Goal: Task Accomplishment & Management: Manage account settings

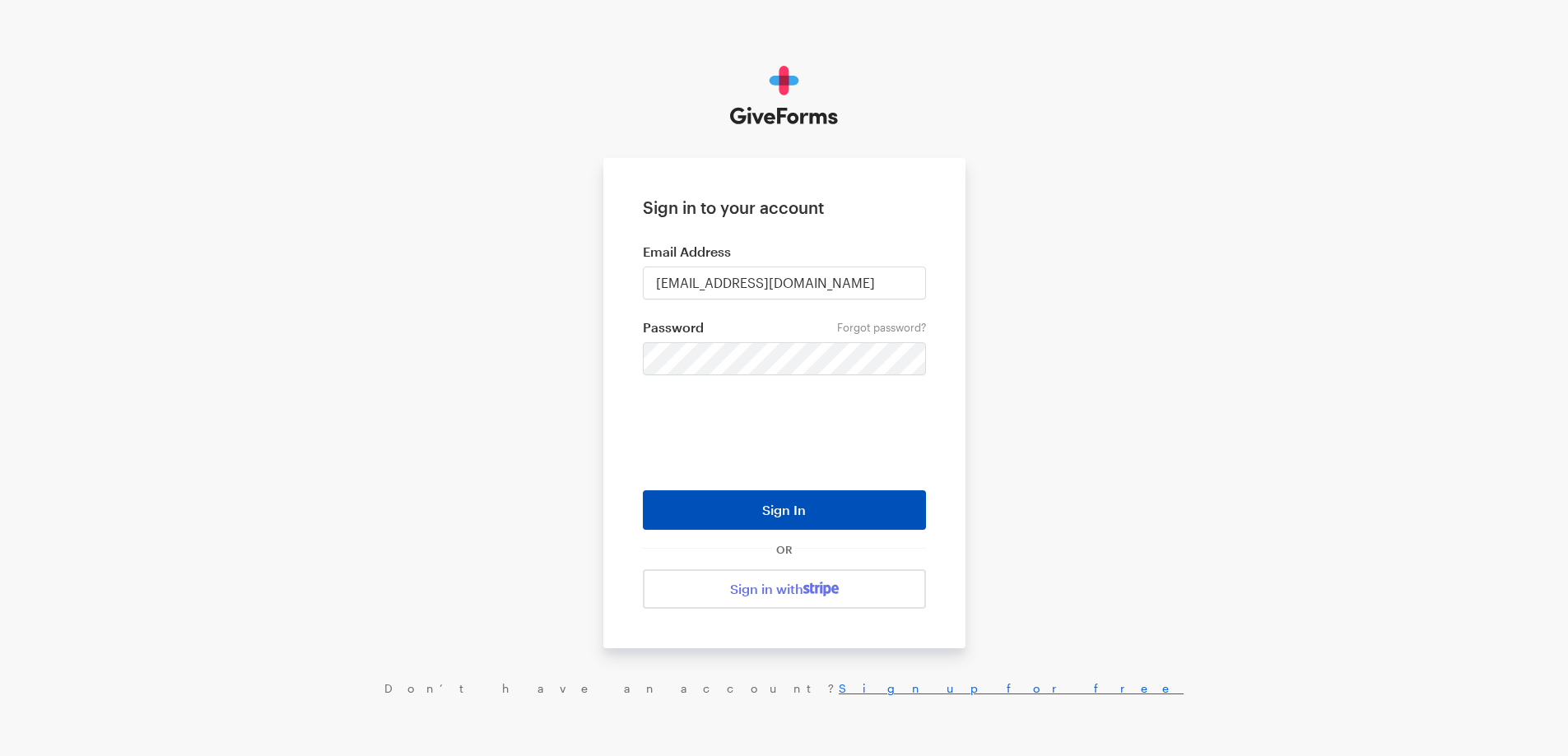
click at [760, 504] on button "Sign In" at bounding box center [784, 510] width 283 height 39
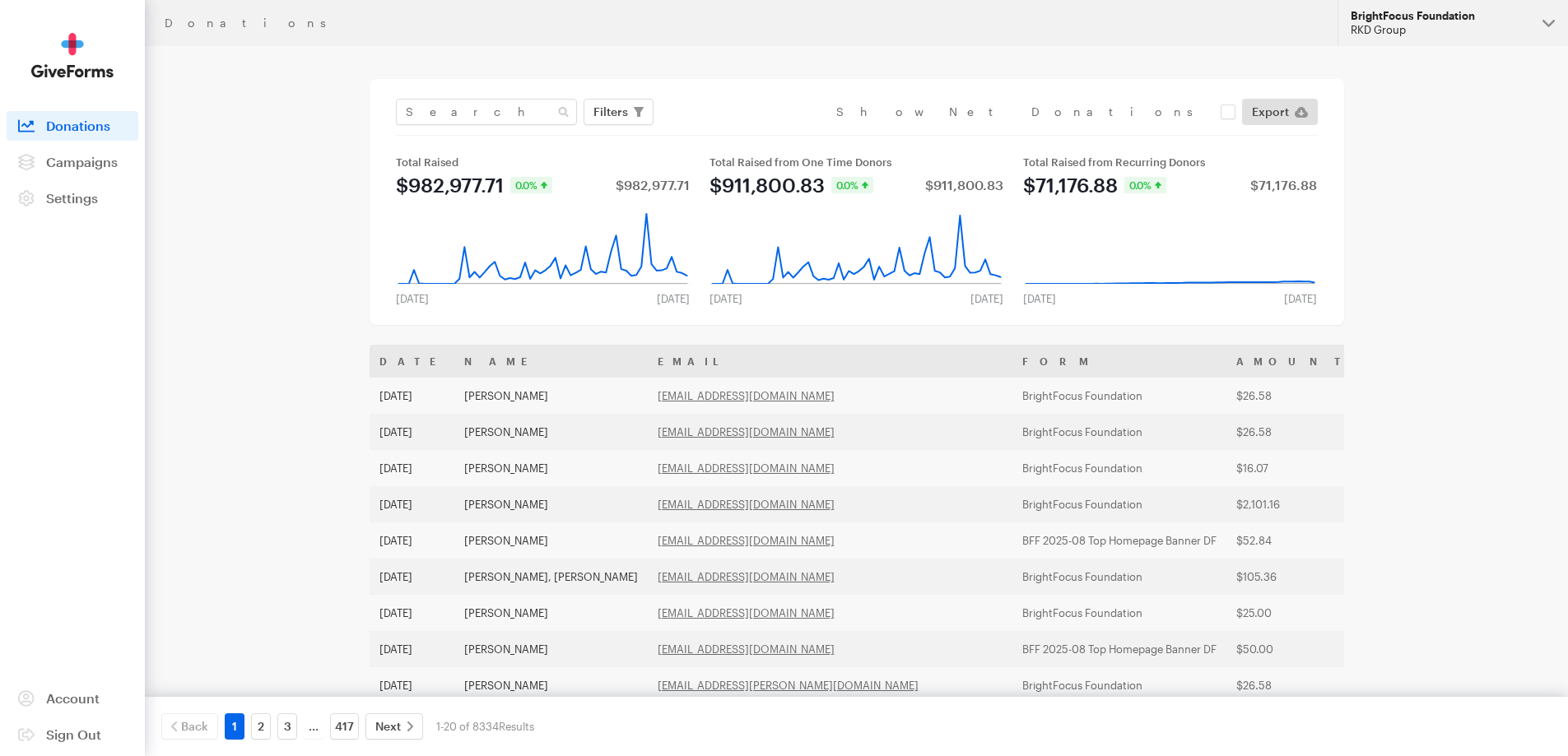
click at [1474, 24] on div "RKD Group" at bounding box center [1439, 30] width 178 height 14
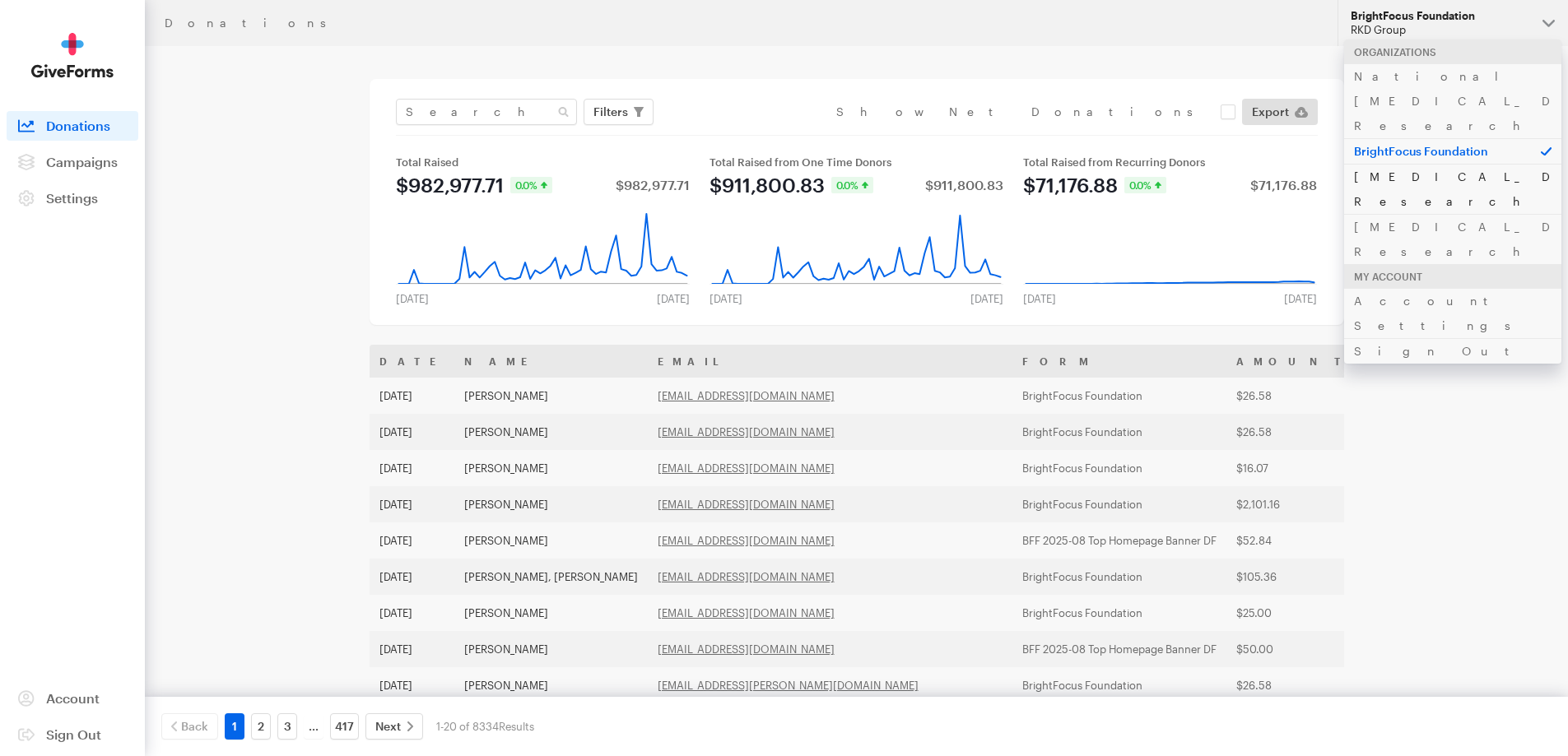
click at [1408, 164] on link "[MEDICAL_DATA] Research" at bounding box center [1453, 189] width 218 height 50
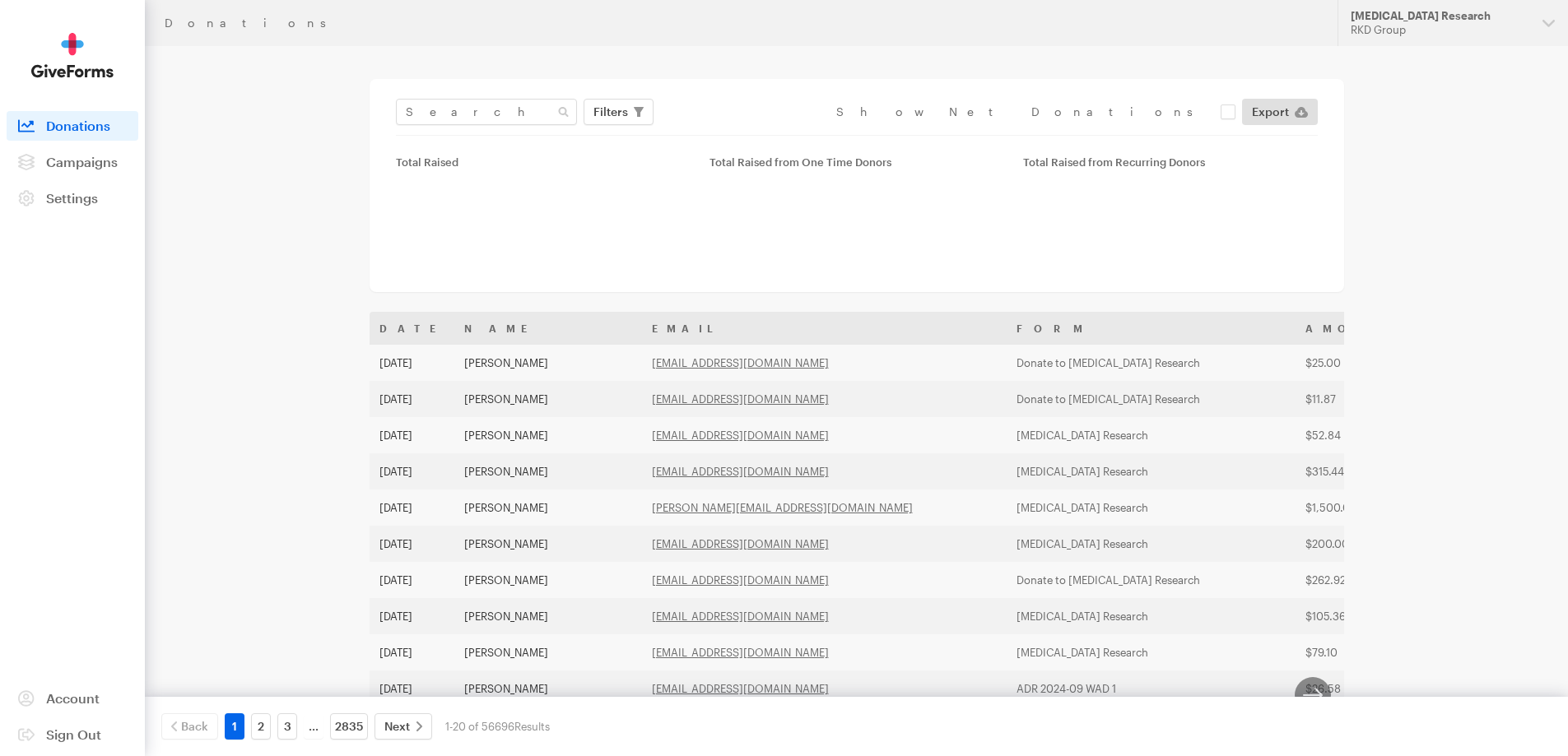
click at [78, 164] on span "Campaigns" at bounding box center [82, 161] width 71 height 16
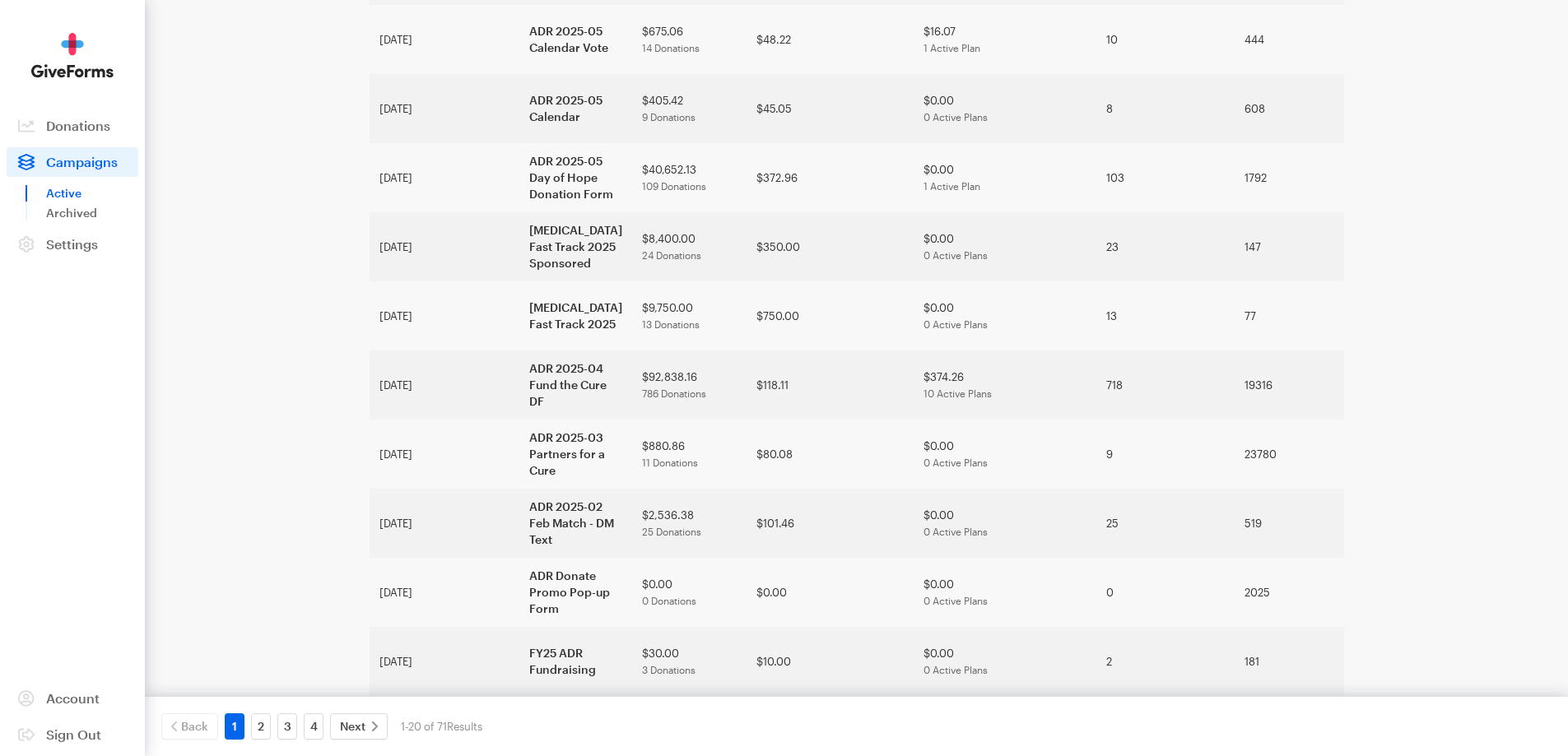
scroll to position [885, 0]
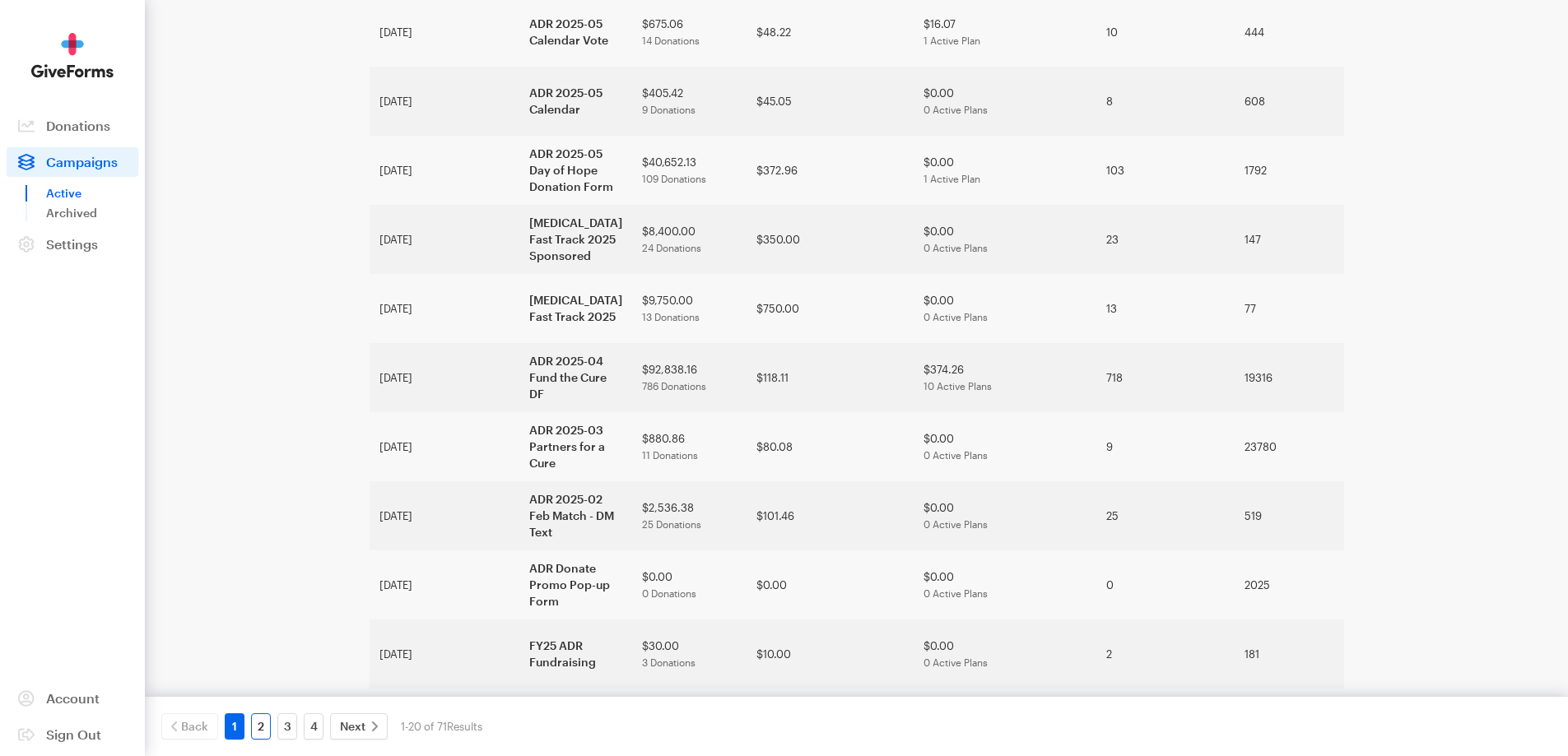
click at [264, 732] on link "2" at bounding box center [260, 726] width 20 height 26
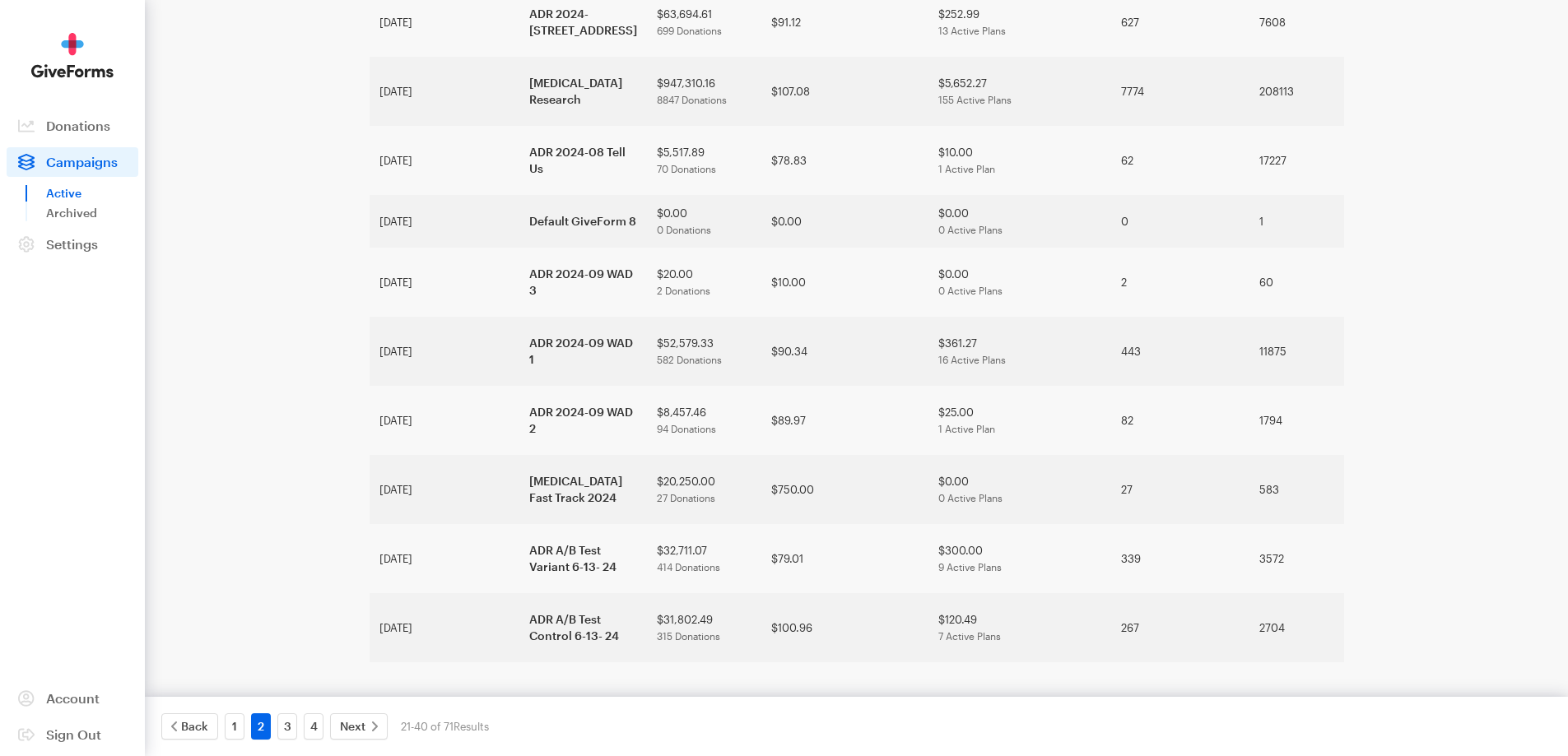
scroll to position [914, 0]
click at [287, 726] on link "3" at bounding box center [287, 726] width 20 height 26
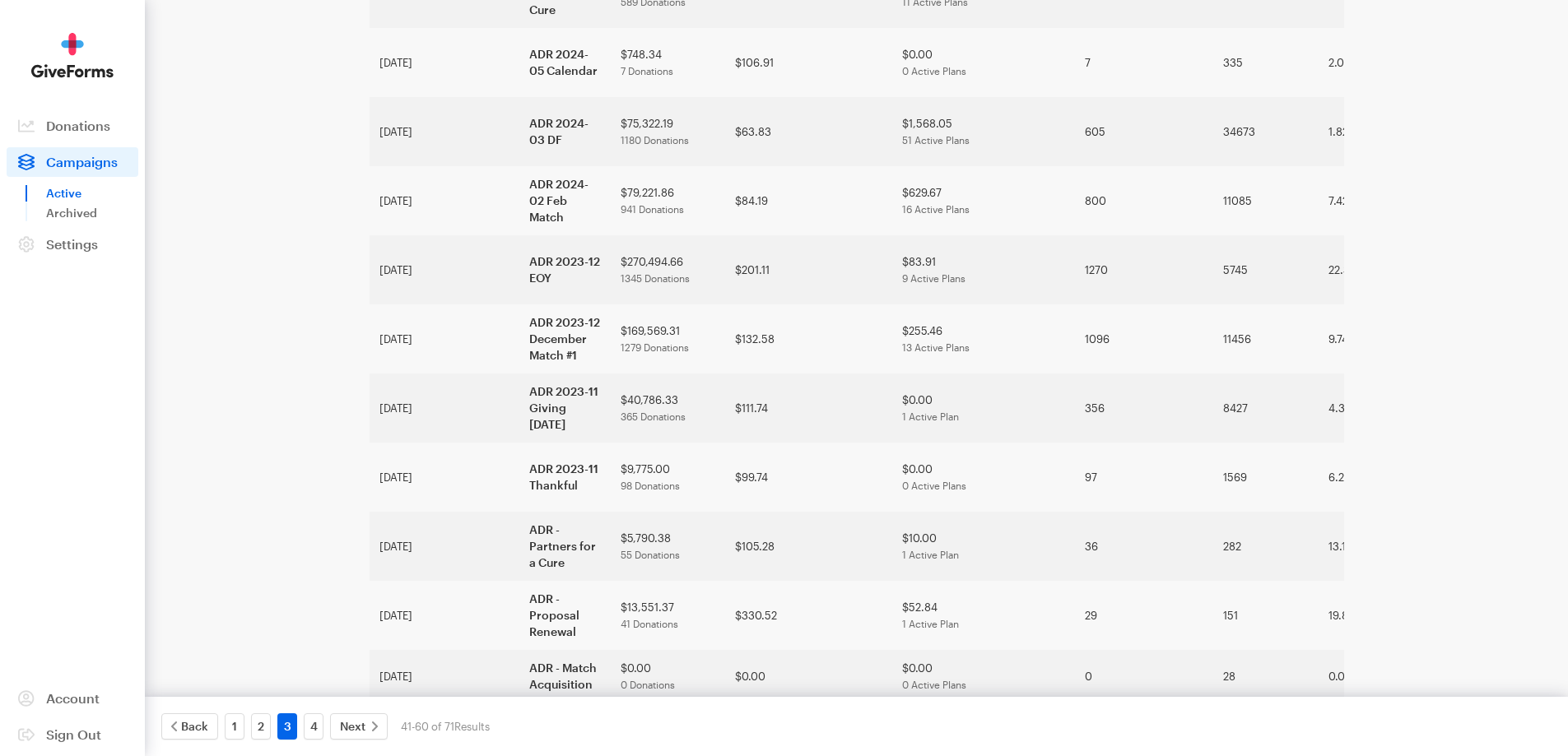
scroll to position [621, 0]
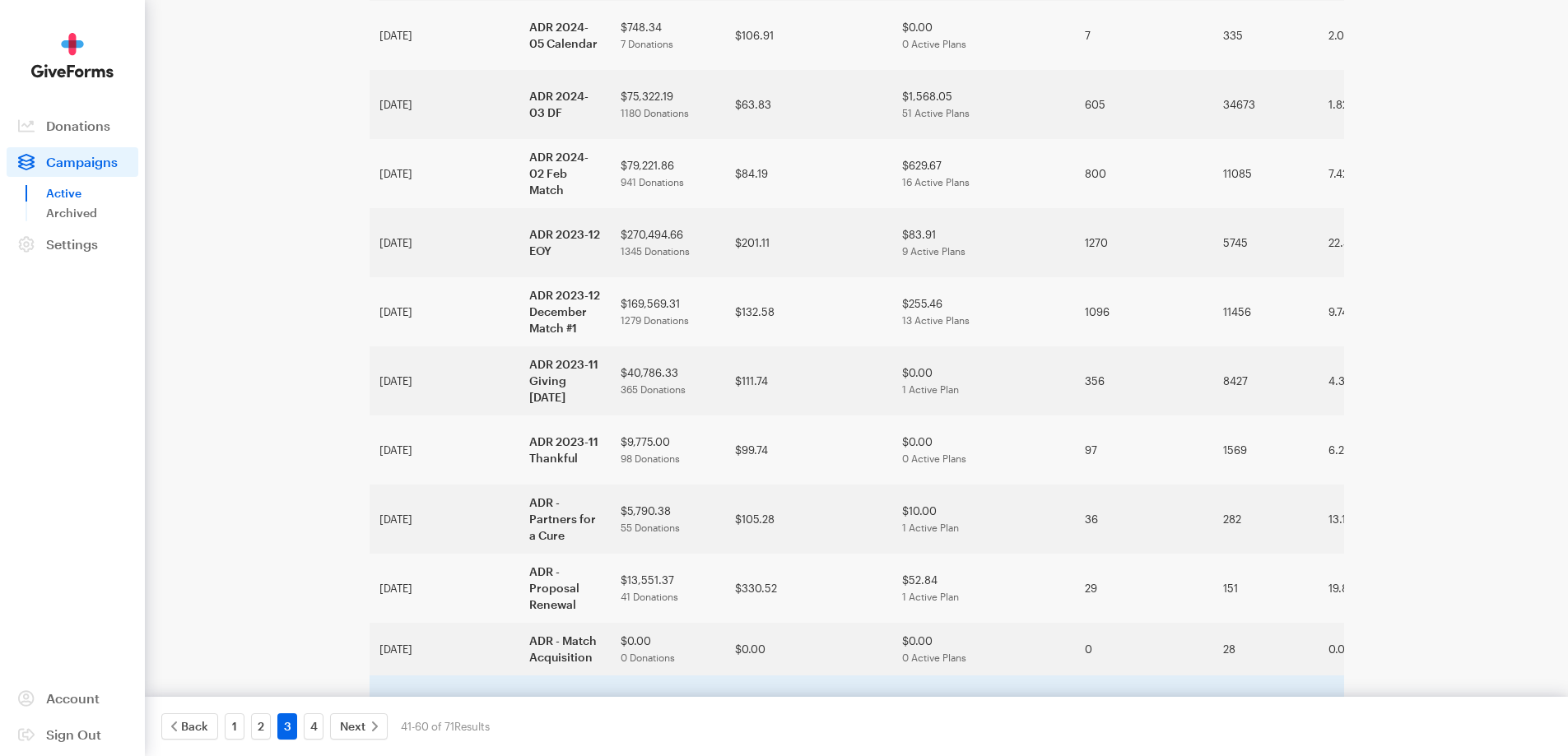
click at [519, 675] on td "ADR - Match Renewal" at bounding box center [564, 710] width 91 height 69
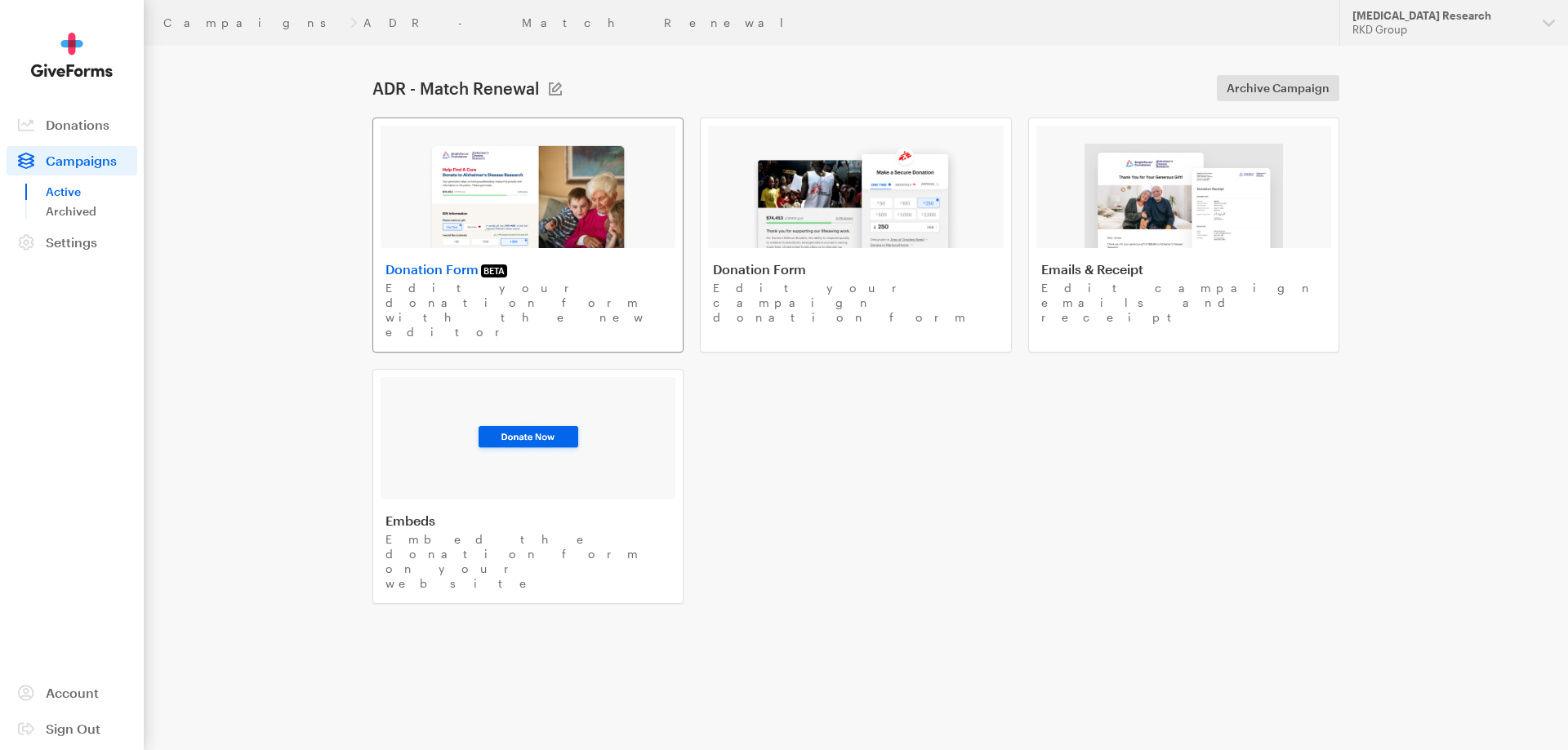
click at [534, 221] on img at bounding box center [528, 195] width 200 height 104
